Goal: Task Accomplishment & Management: Use online tool/utility

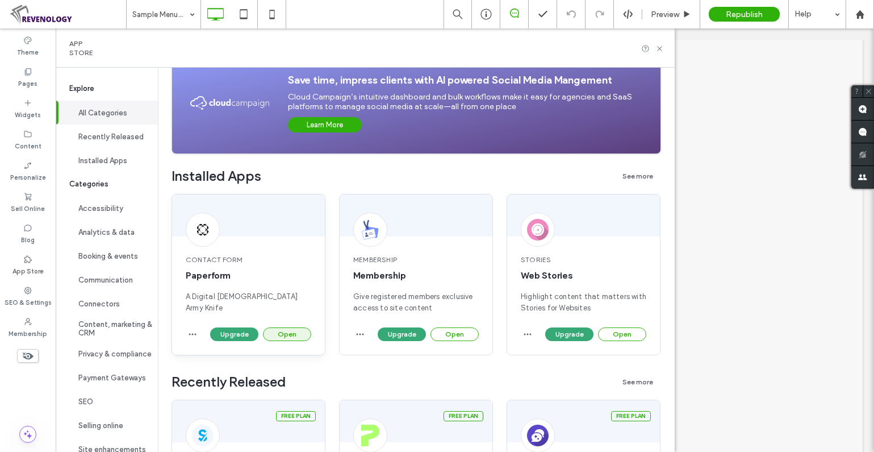
click at [283, 334] on button "Open" at bounding box center [287, 334] width 48 height 14
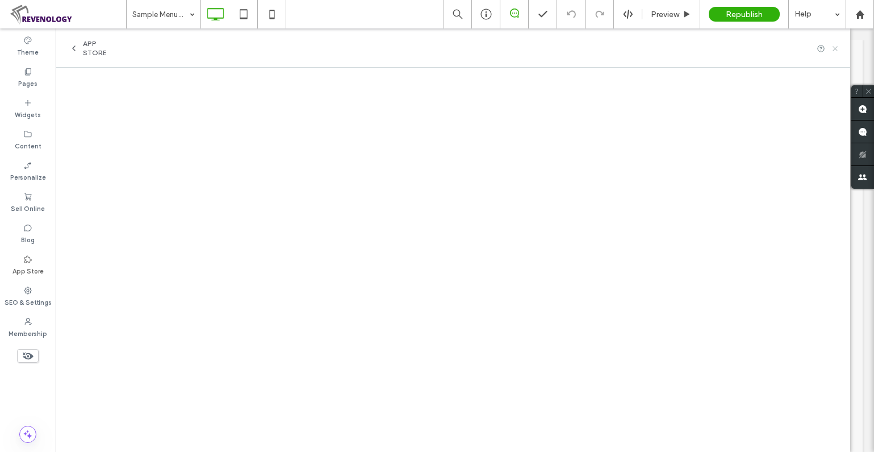
drag, startPoint x: 837, startPoint y: 48, endPoint x: 749, endPoint y: 1, distance: 99.9
click at [837, 48] on icon at bounding box center [835, 48] width 9 height 9
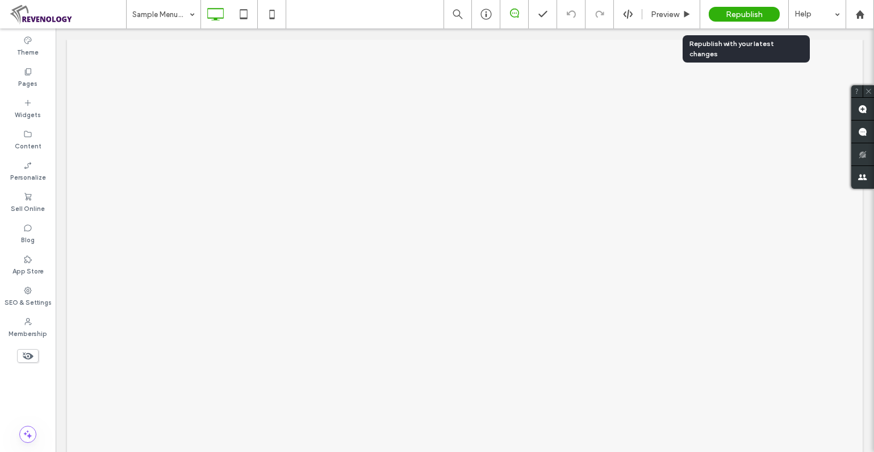
click at [741, 18] on span "Republish" at bounding box center [744, 15] width 37 height 10
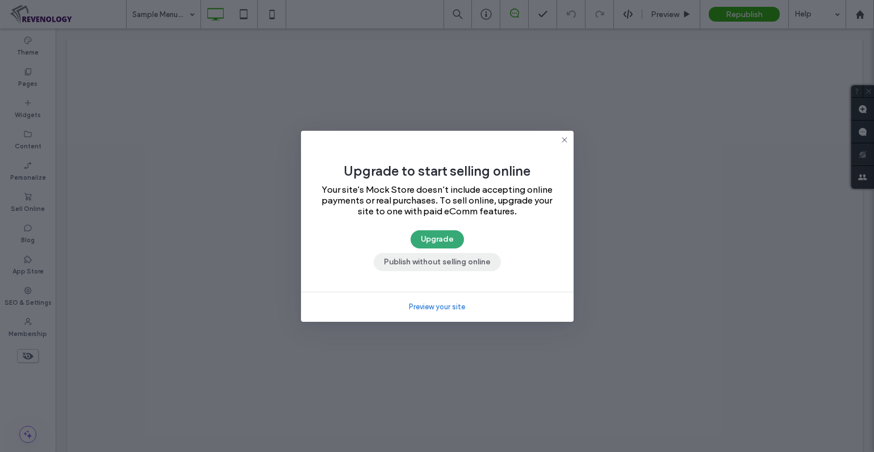
click at [466, 262] on button "Publish without selling online" at bounding box center [437, 262] width 127 height 18
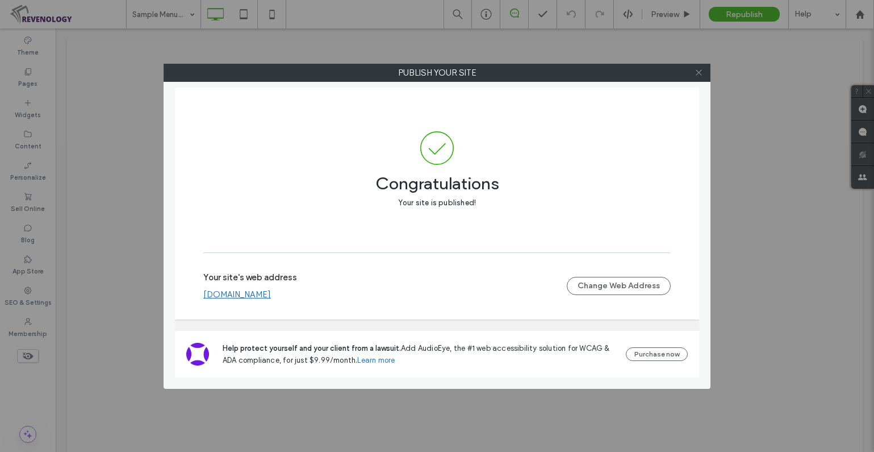
click at [698, 75] on icon at bounding box center [699, 72] width 9 height 9
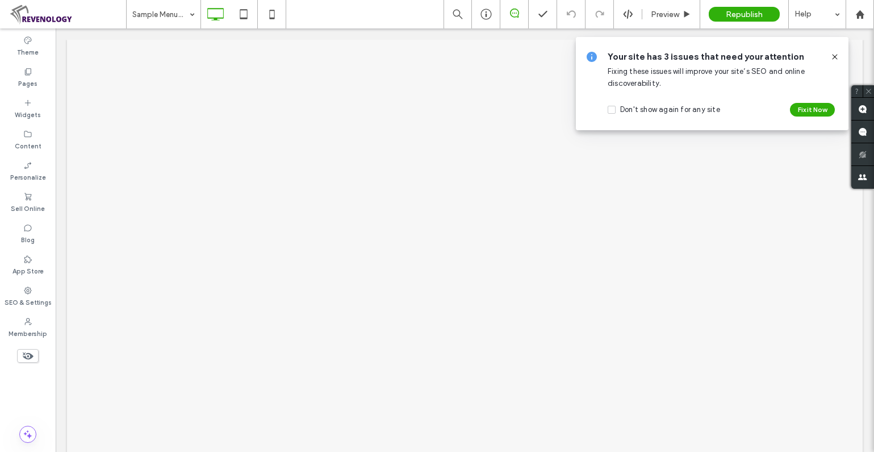
click at [835, 59] on icon at bounding box center [835, 56] width 9 height 9
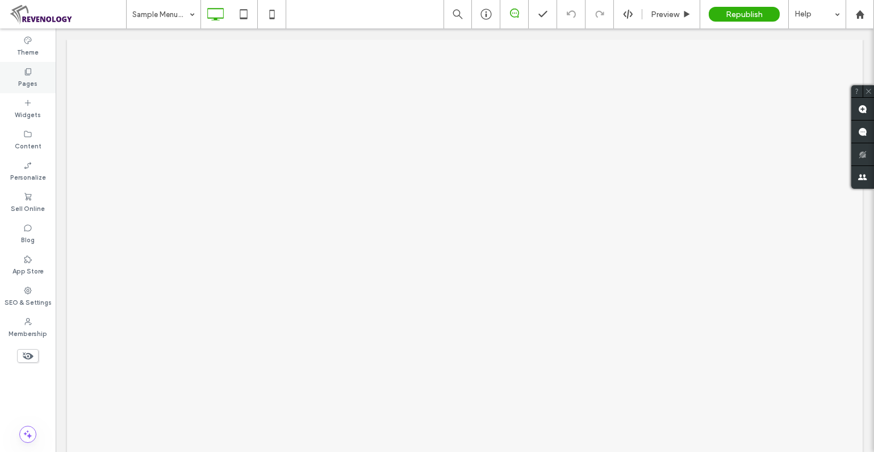
click at [23, 75] on icon at bounding box center [27, 71] width 9 height 9
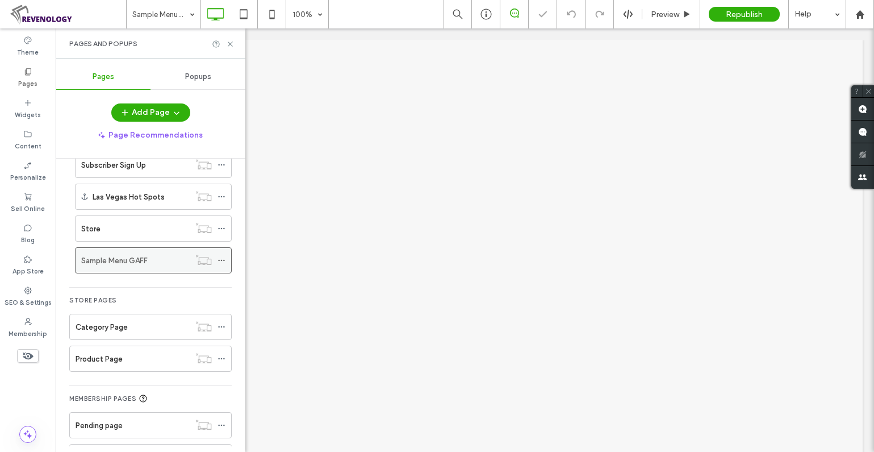
scroll to position [463, 0]
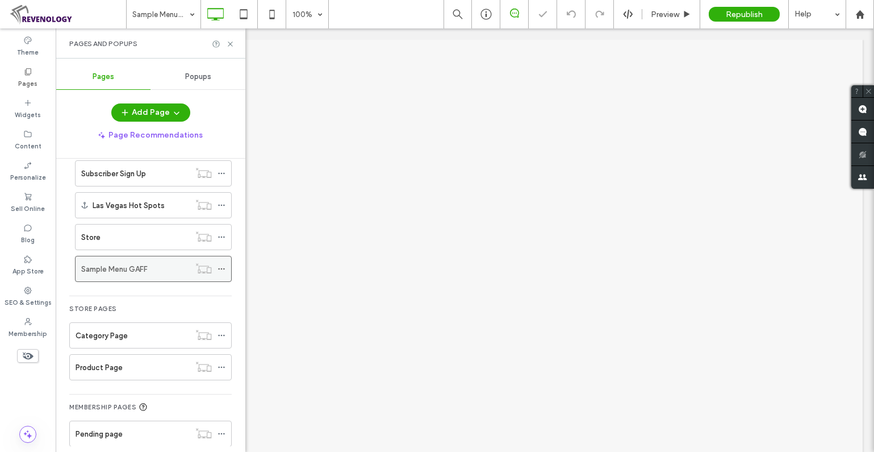
click at [153, 269] on div "Sample Menu GAFF" at bounding box center [135, 269] width 109 height 12
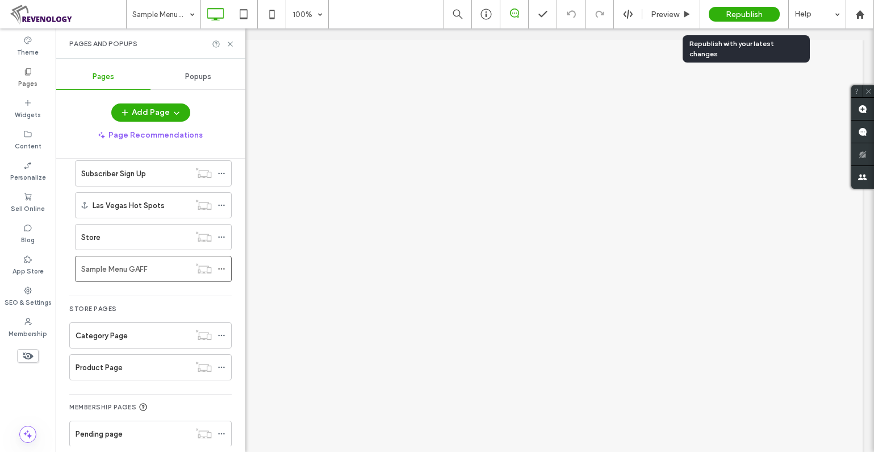
click at [734, 15] on span "Republish" at bounding box center [744, 15] width 37 height 10
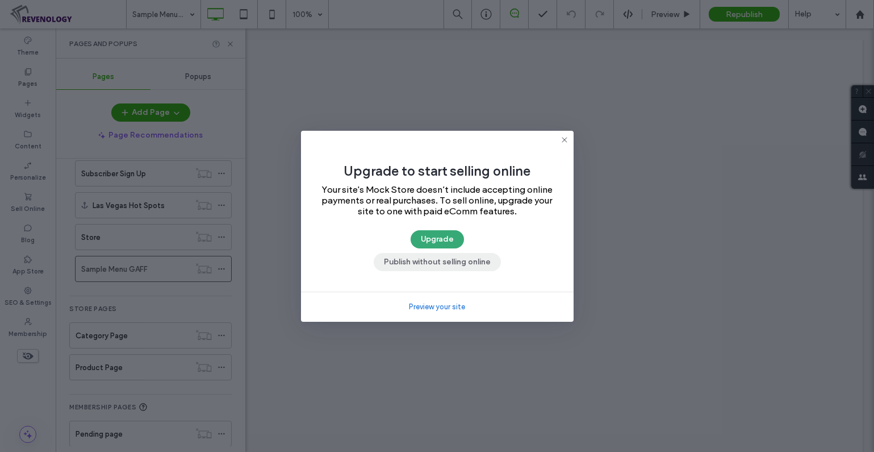
click at [418, 261] on button "Publish without selling online" at bounding box center [437, 262] width 127 height 18
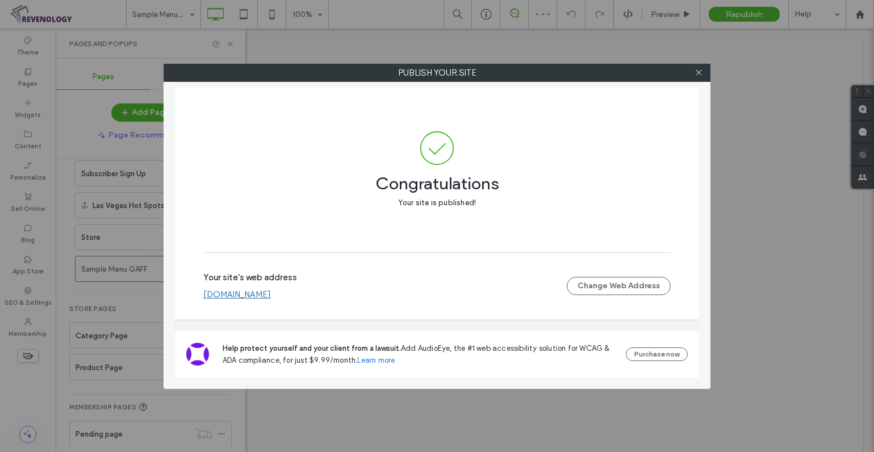
click at [235, 295] on link "forms.streetfooddr.com" at bounding box center [237, 294] width 68 height 10
click at [695, 72] on icon at bounding box center [699, 72] width 9 height 9
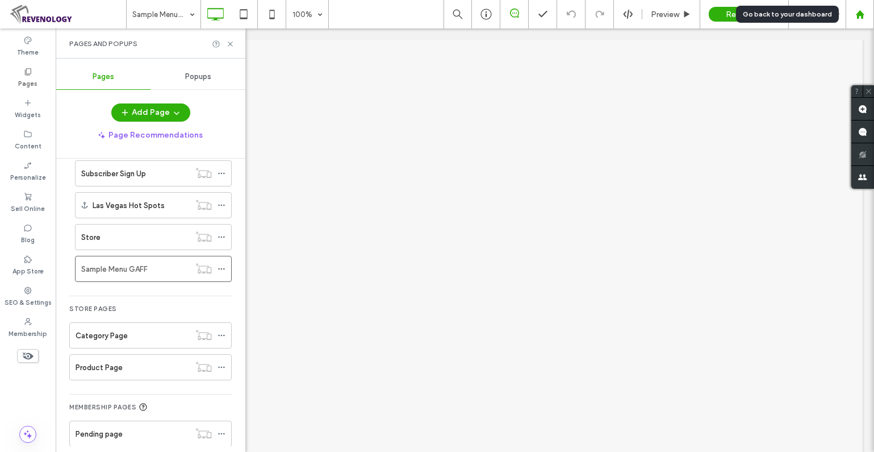
click at [866, 15] on div at bounding box center [859, 15] width 27 height 10
